Goal: Task Accomplishment & Management: Manage account settings

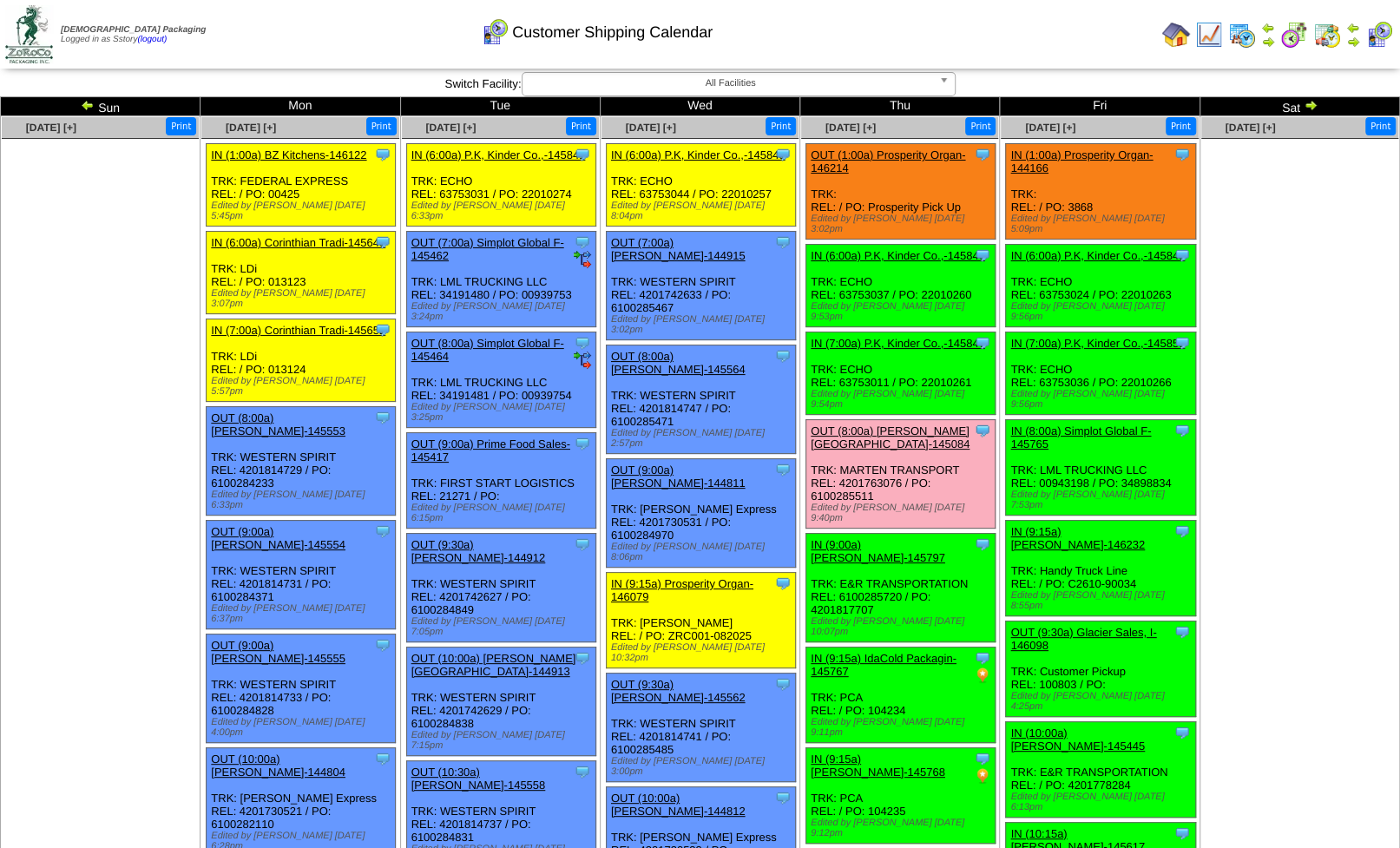
click at [1181, 34] on img at bounding box center [1176, 35] width 28 height 28
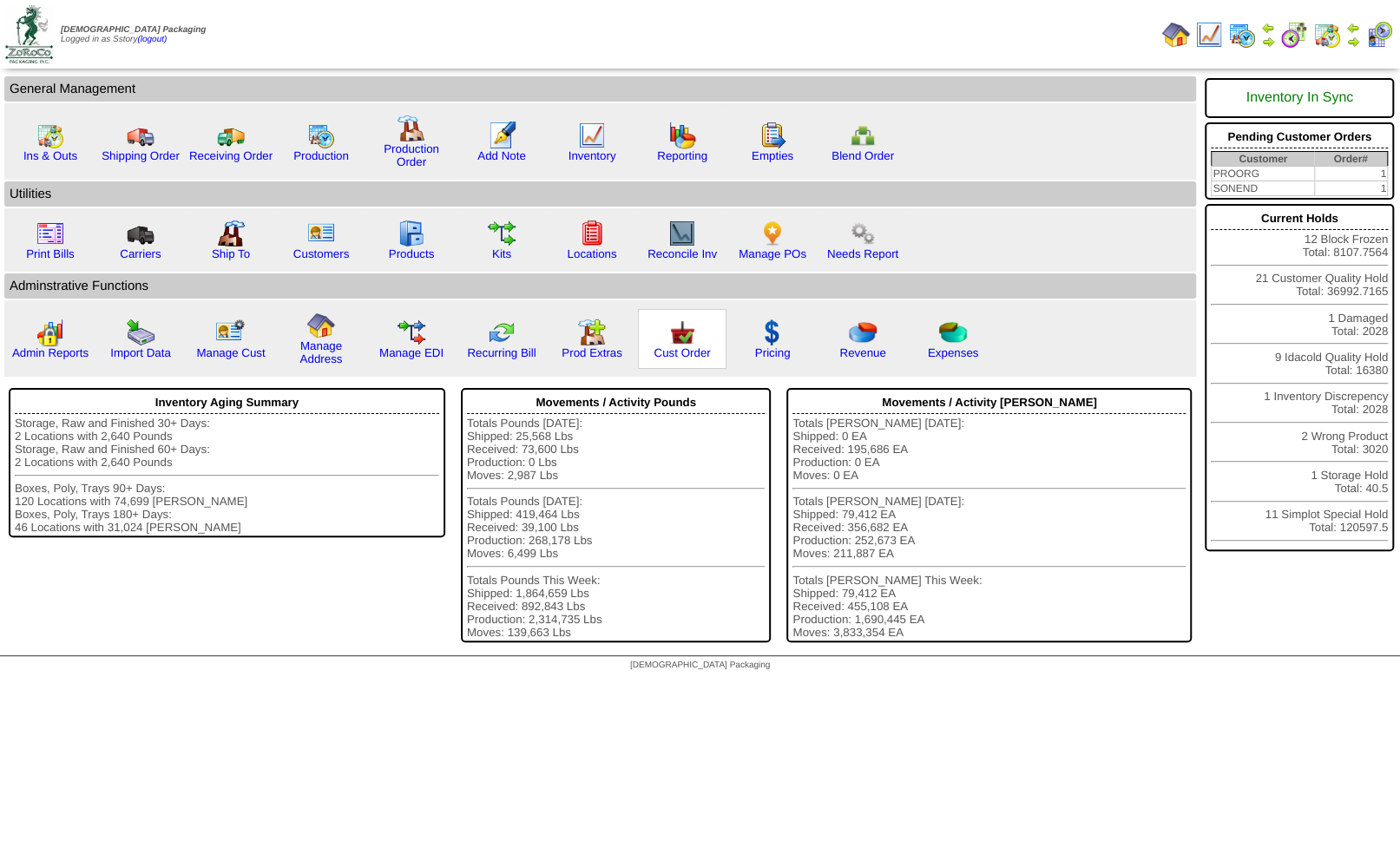
click at [682, 339] on img at bounding box center [683, 332] width 28 height 28
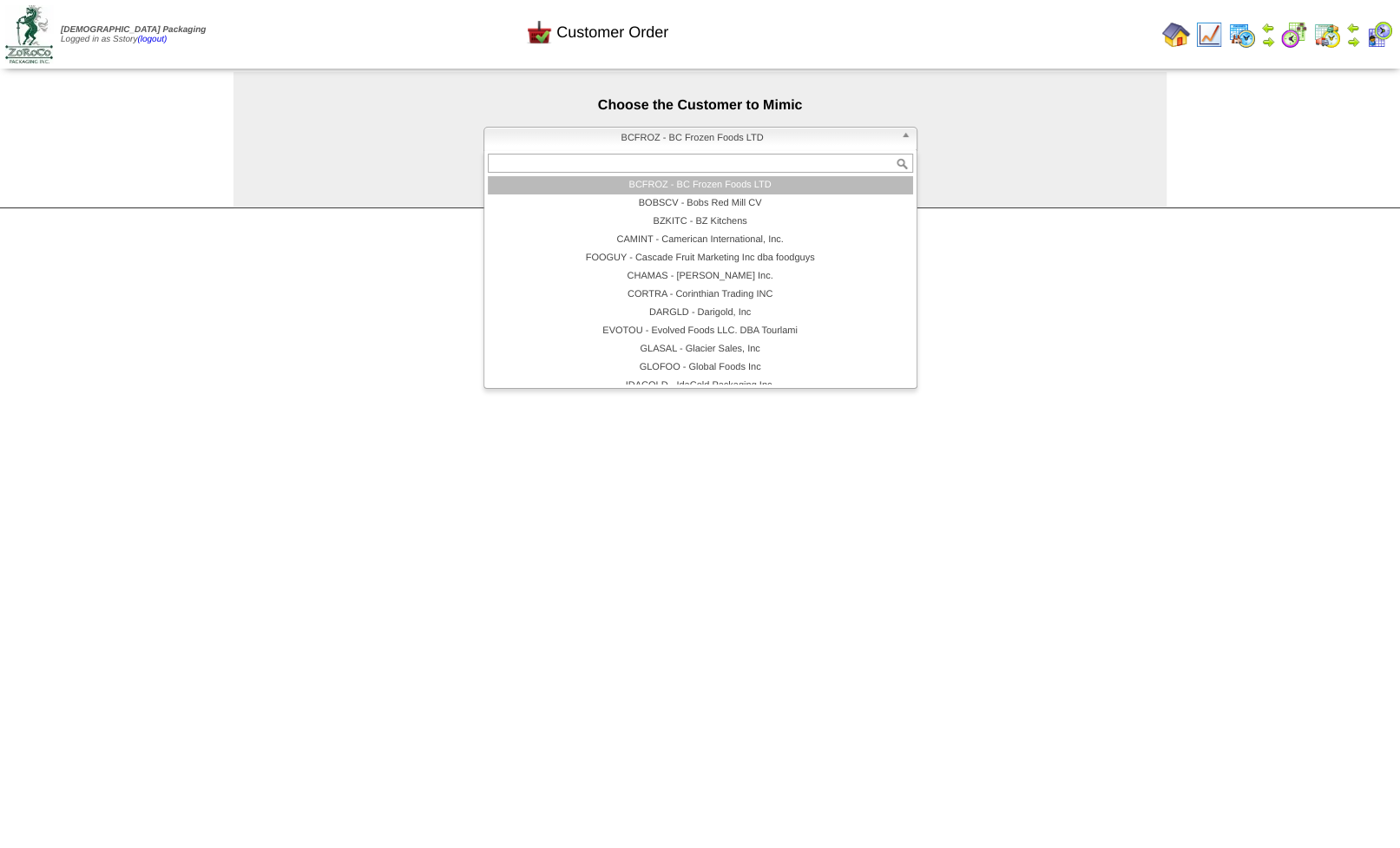
click at [640, 139] on span "BCFROZ - BC Frozen Foods LTD" at bounding box center [693, 138] width 403 height 21
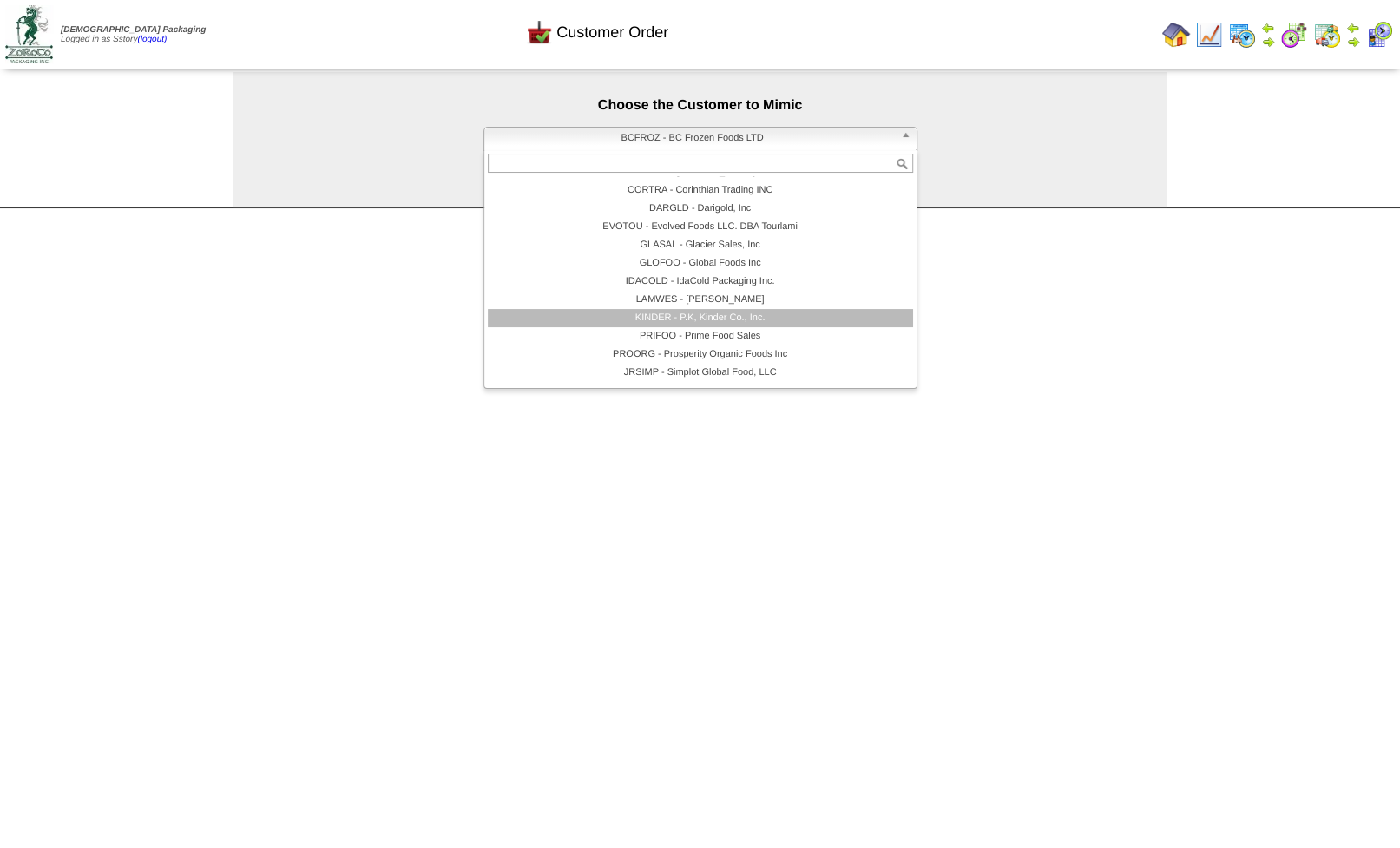
click at [692, 326] on li "KINDER - P.K, Kinder Co., Inc." at bounding box center [700, 318] width 425 height 18
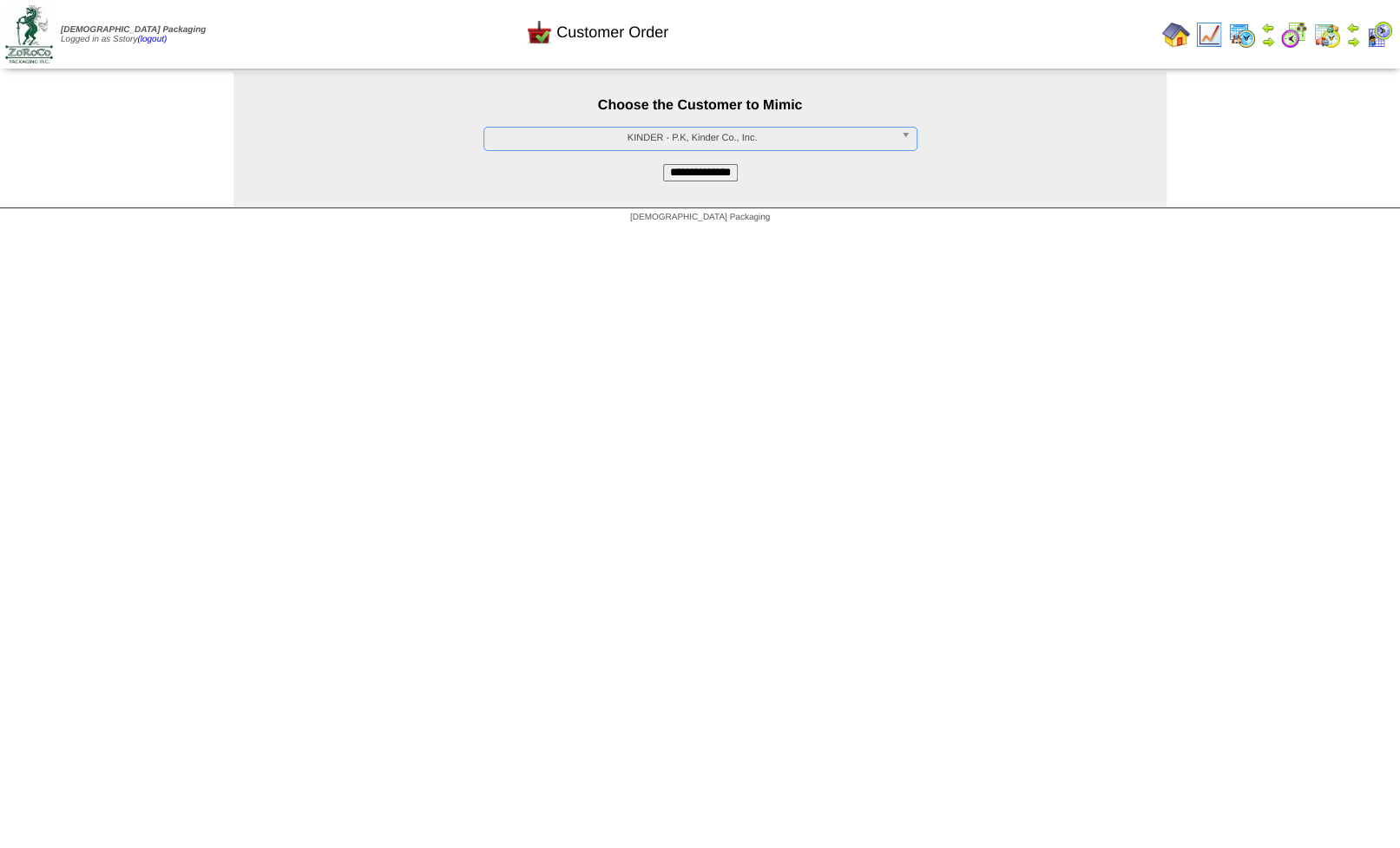
click at [694, 176] on input "**********" at bounding box center [700, 172] width 75 height 17
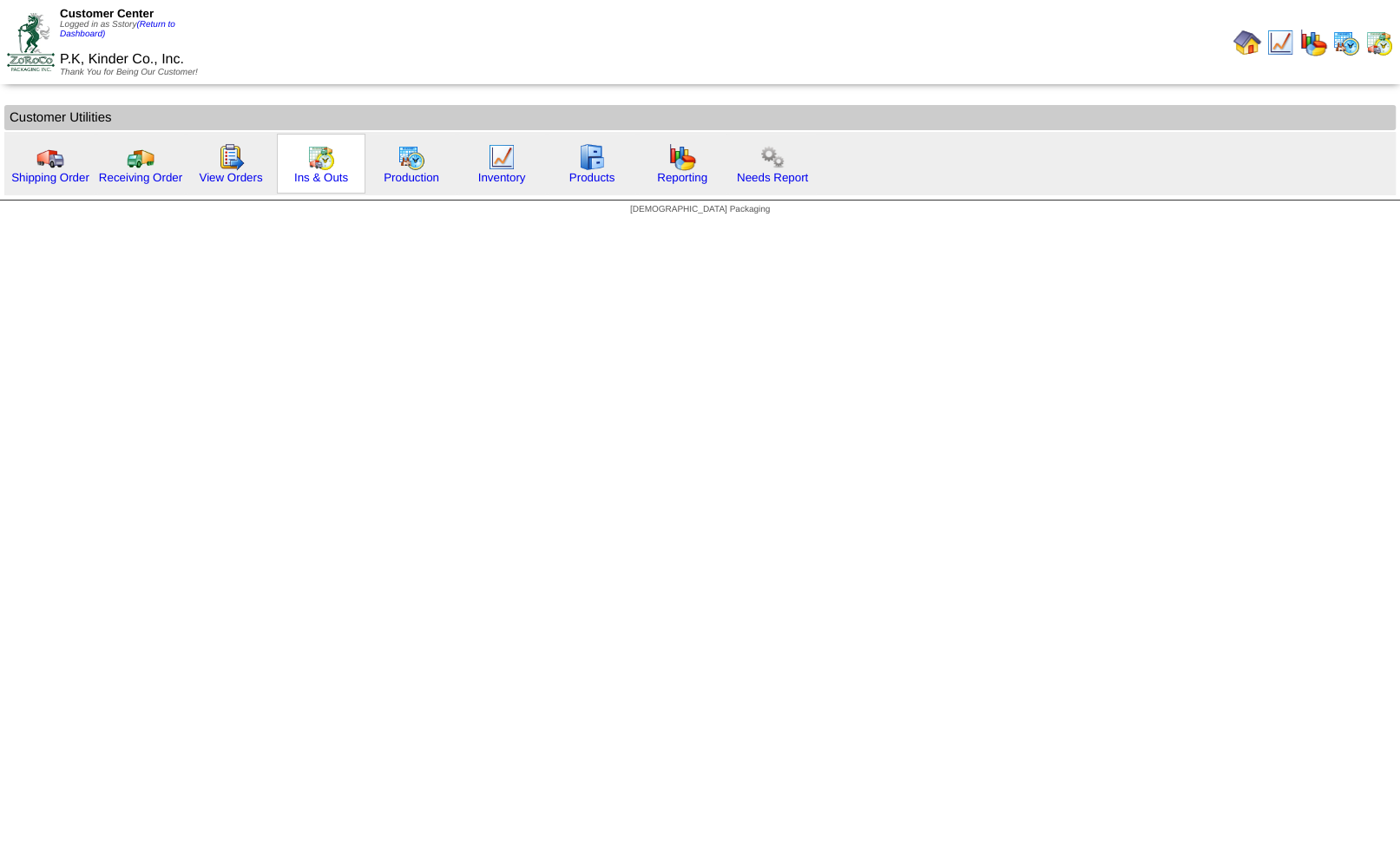
click at [311, 161] on img at bounding box center [321, 158] width 28 height 28
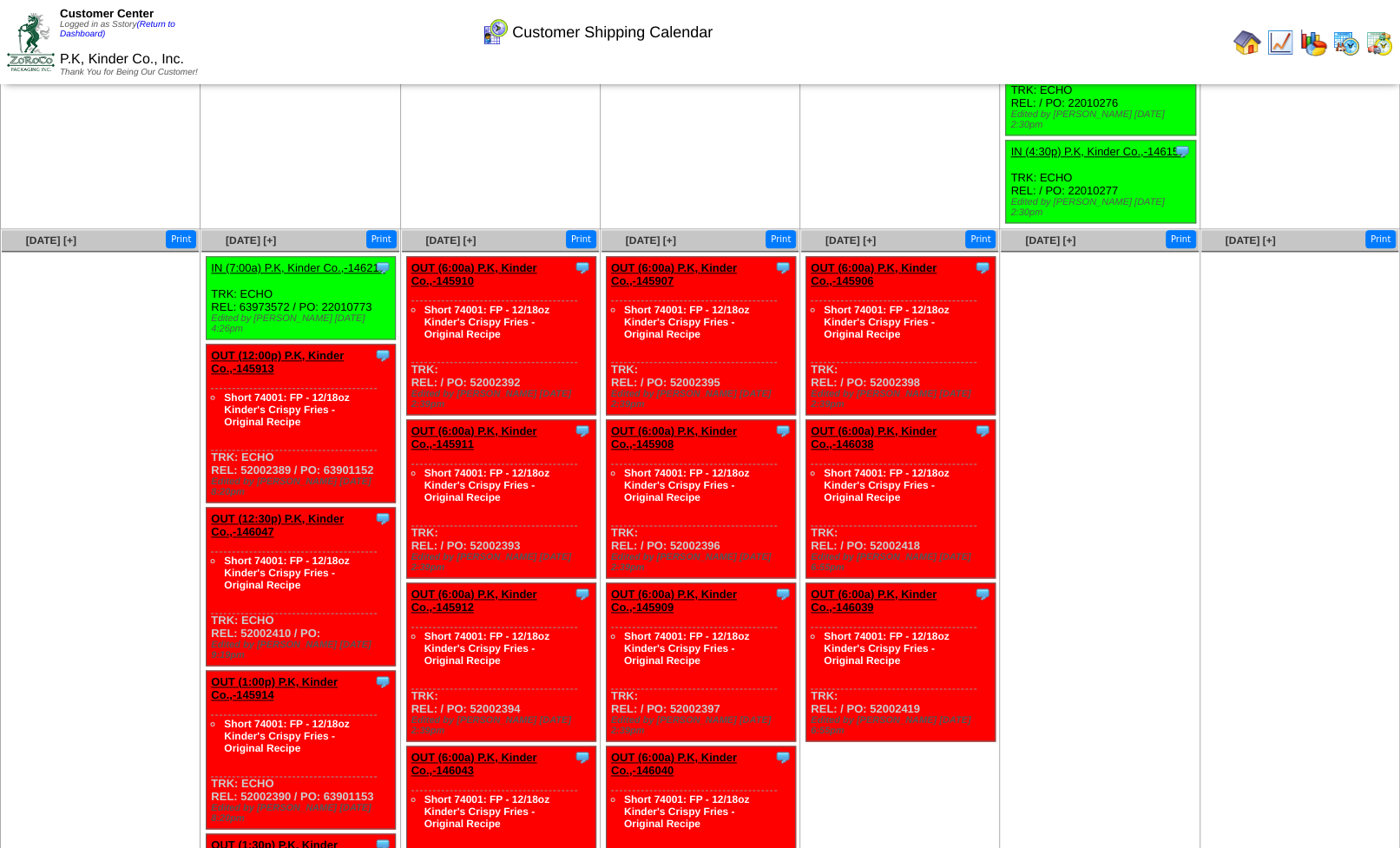
scroll to position [1072, 0]
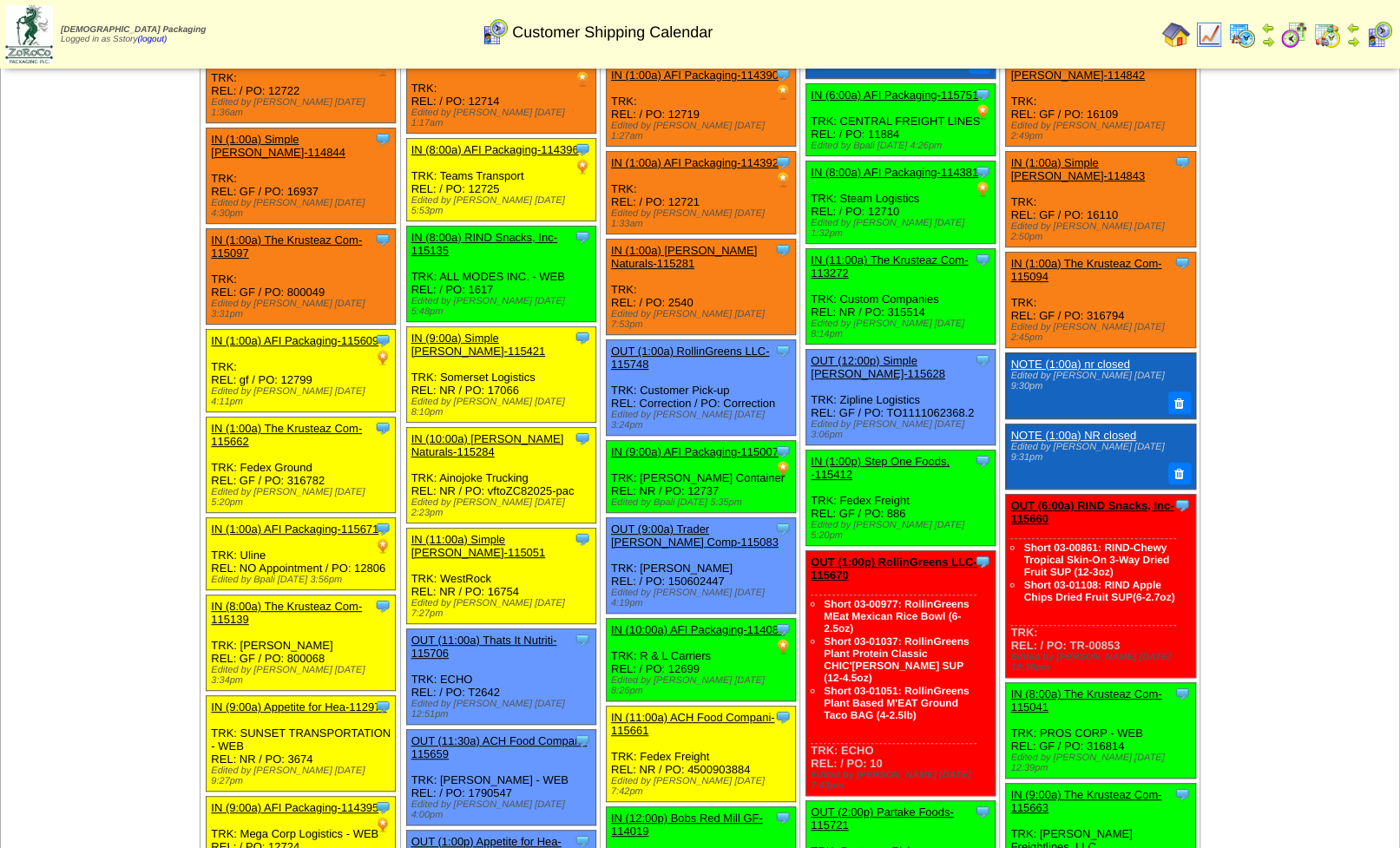
scroll to position [181, 0]
